Goal: Information Seeking & Learning: Compare options

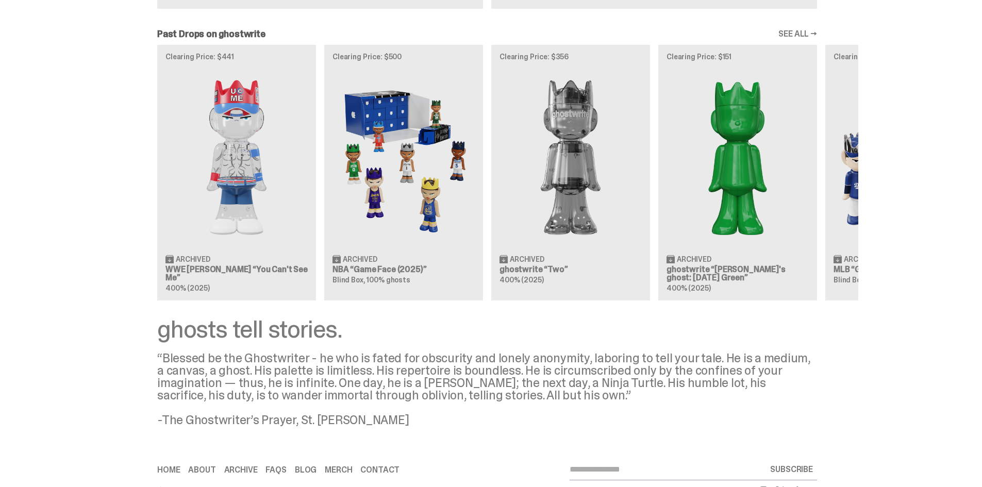
scroll to position [848, 0]
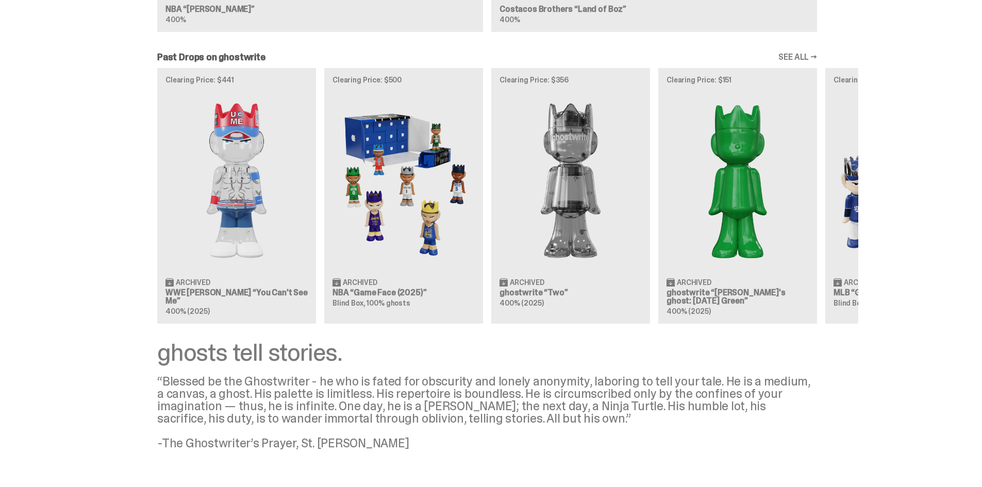
click at [806, 54] on link "SEE ALL →" at bounding box center [798, 57] width 39 height 8
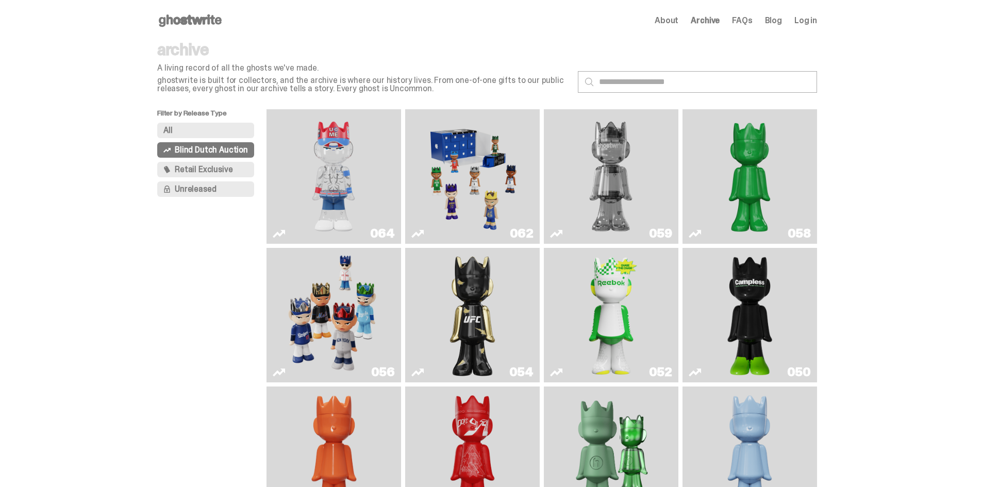
click at [481, 303] on img "Ruby" at bounding box center [473, 315] width 55 height 126
click at [634, 307] on img "Court Victory" at bounding box center [611, 315] width 55 height 126
click at [775, 295] on img "Campless" at bounding box center [750, 315] width 55 height 126
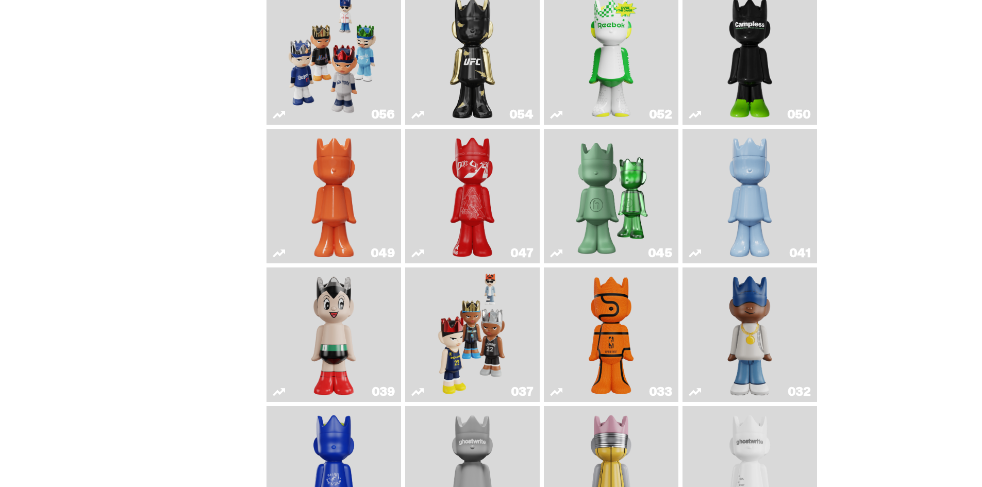
click at [490, 191] on img "Skip" at bounding box center [473, 196] width 55 height 126
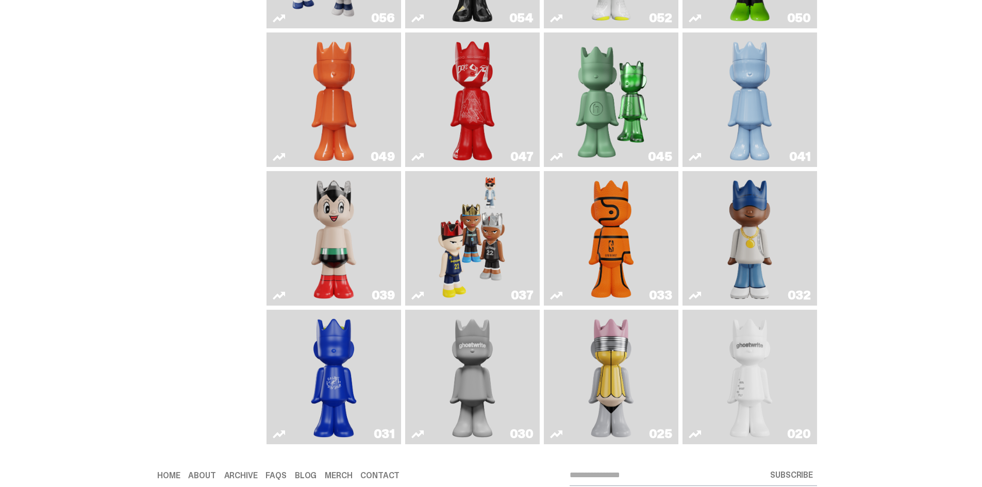
scroll to position [393, 0]
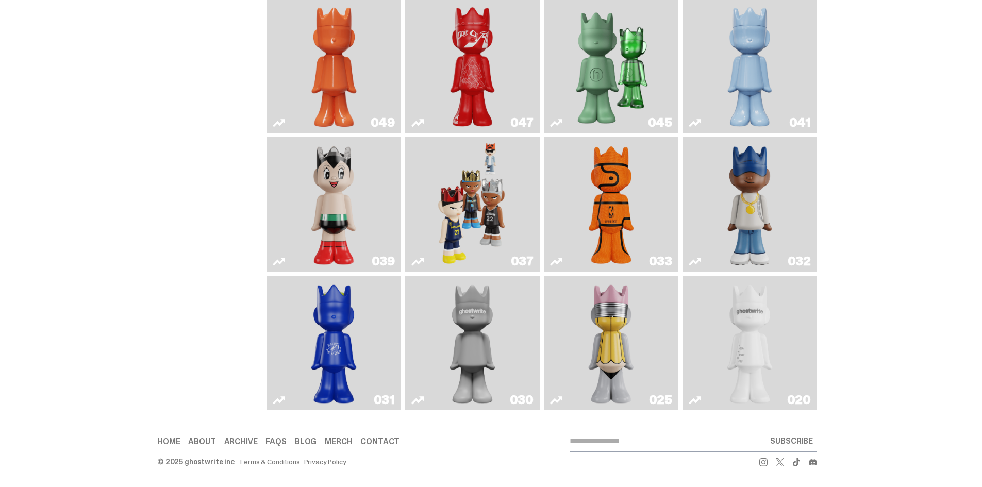
click at [741, 206] on img "Swingman" at bounding box center [750, 204] width 71 height 126
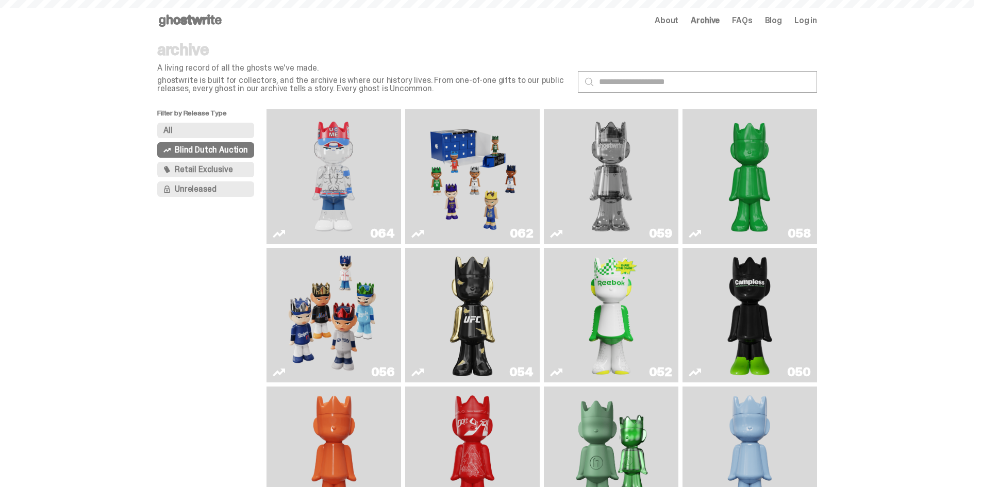
scroll to position [393, 0]
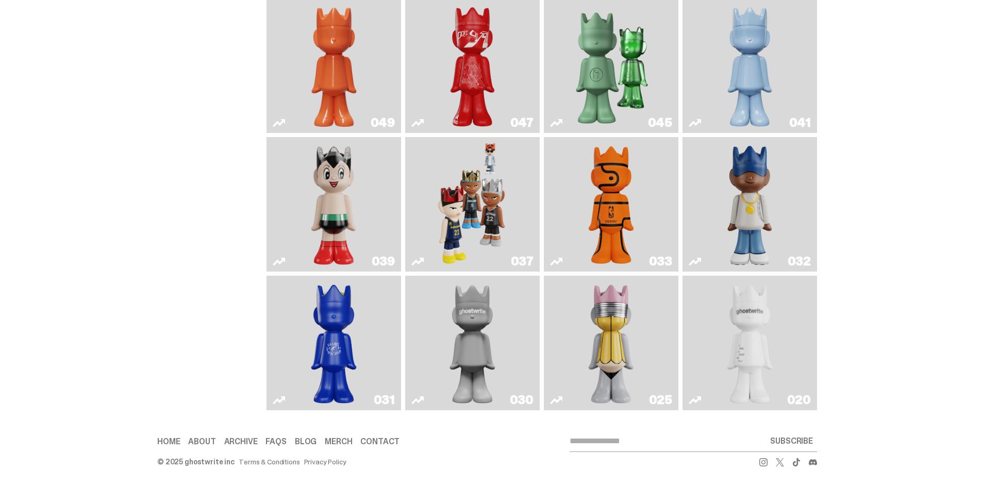
click at [330, 181] on img "Astro Boy" at bounding box center [334, 204] width 55 height 126
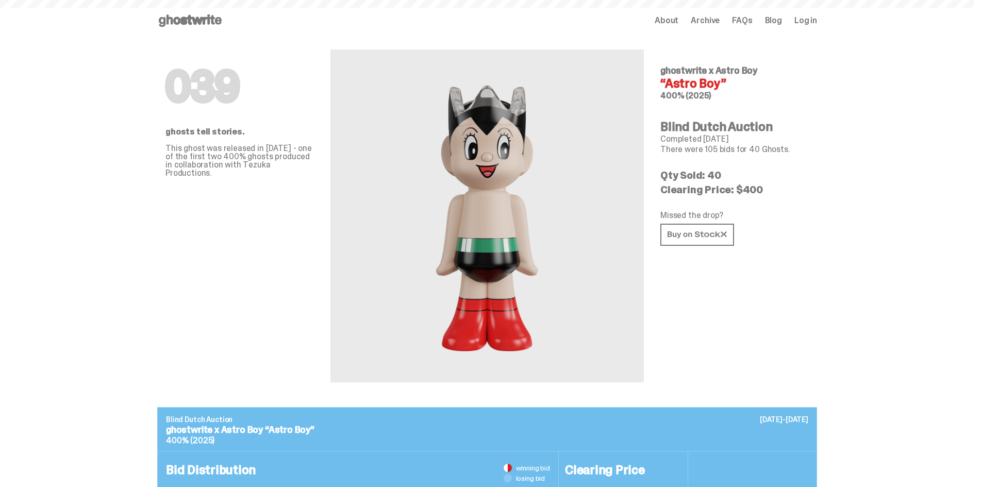
scroll to position [393, 0]
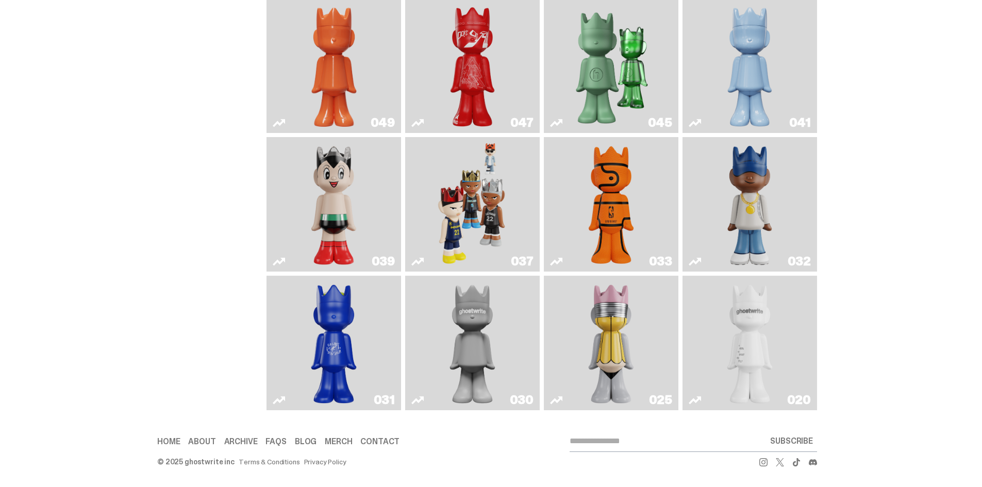
click at [617, 322] on img "No. 2 Pencil" at bounding box center [611, 343] width 71 height 126
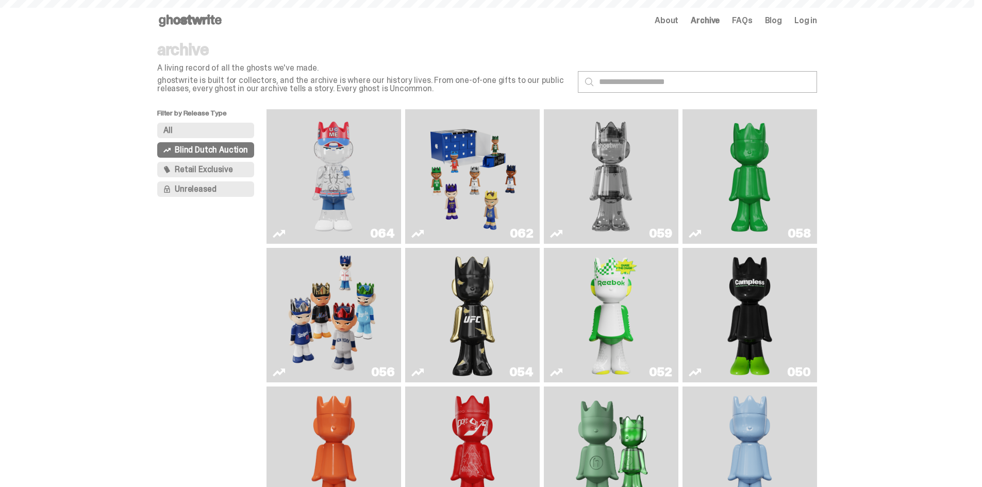
scroll to position [393, 0]
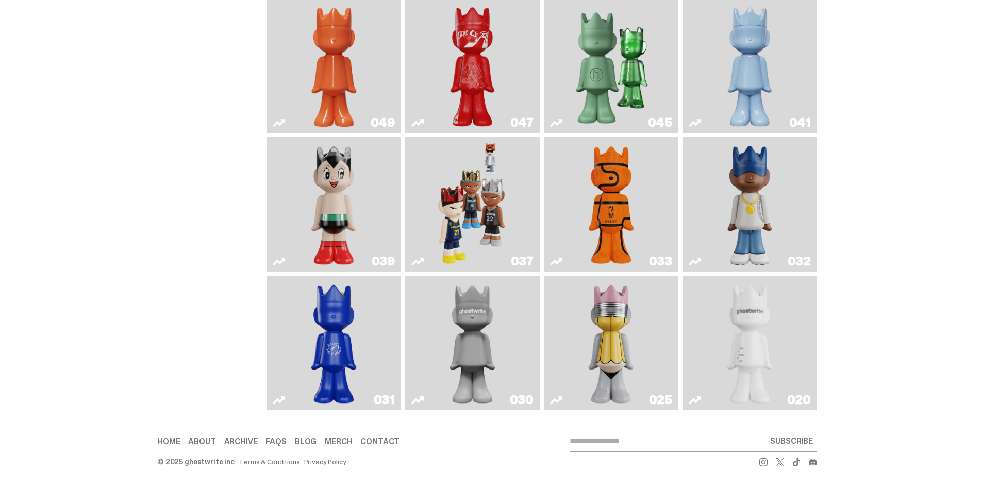
click at [786, 315] on img "ghost" at bounding box center [750, 343] width 71 height 126
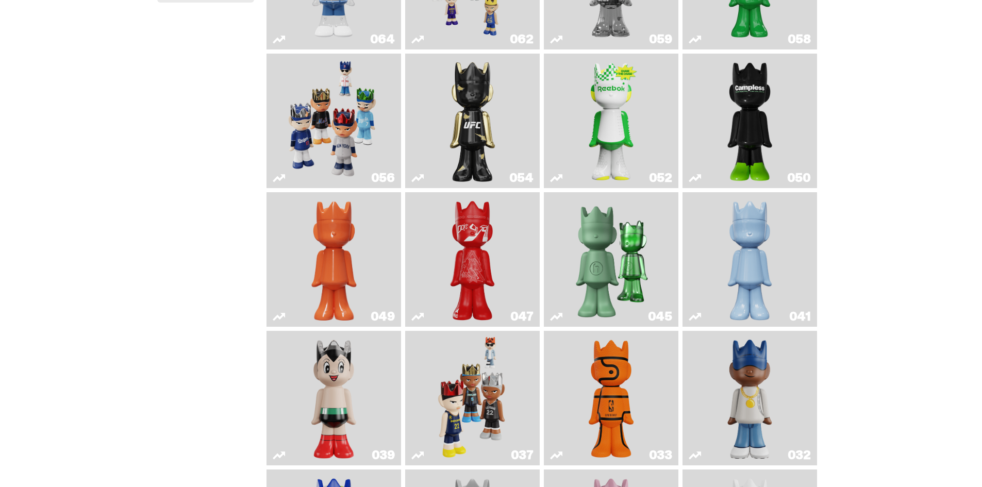
scroll to position [187, 0]
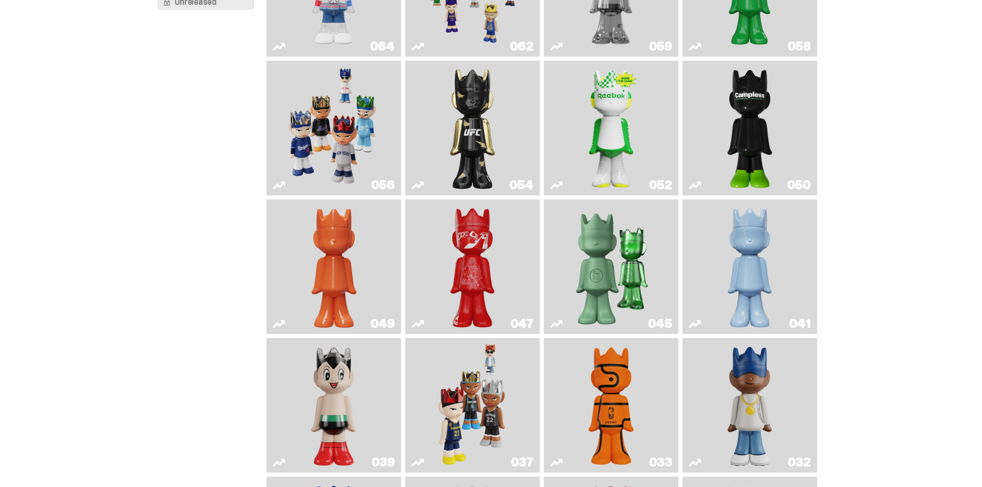
click at [609, 281] on img "Present" at bounding box center [611, 267] width 87 height 126
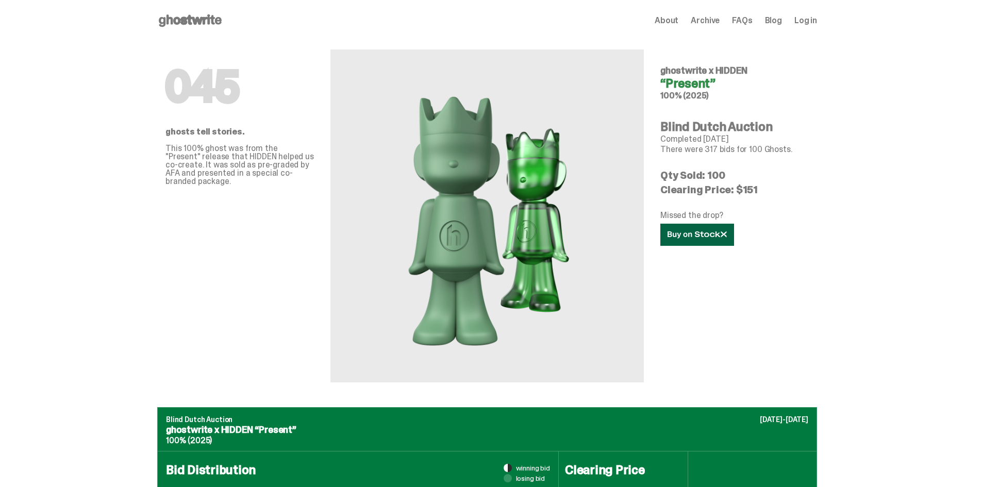
click at [723, 241] on link at bounding box center [698, 235] width 74 height 22
click at [210, 23] on icon at bounding box center [190, 20] width 66 height 17
